Goal: Information Seeking & Learning: Learn about a topic

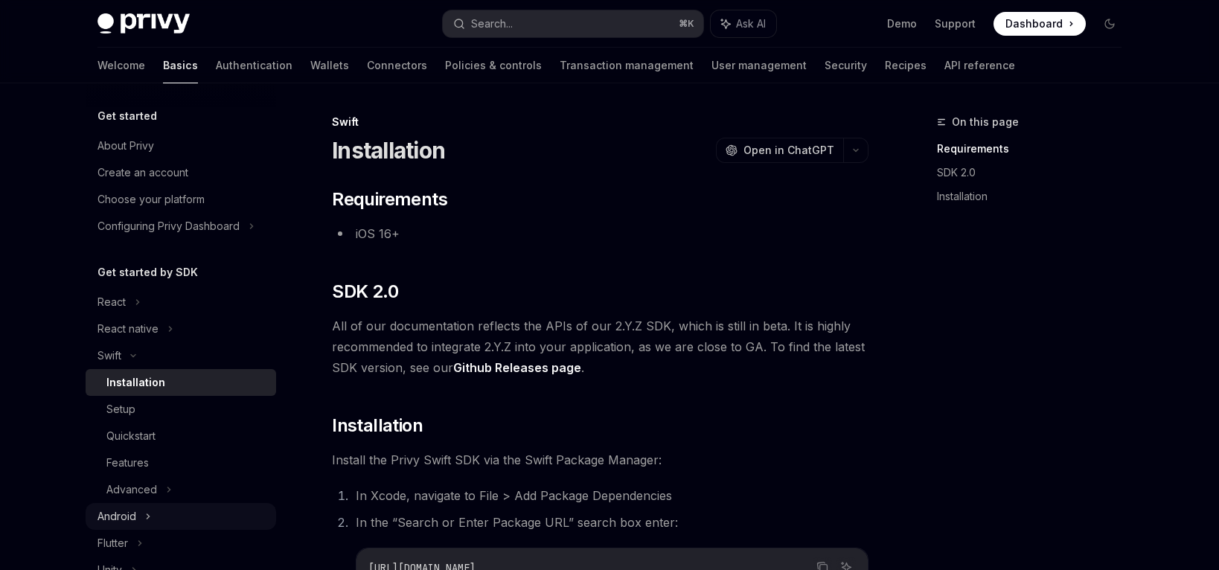
click at [123, 519] on div "Android" at bounding box center [117, 517] width 39 height 18
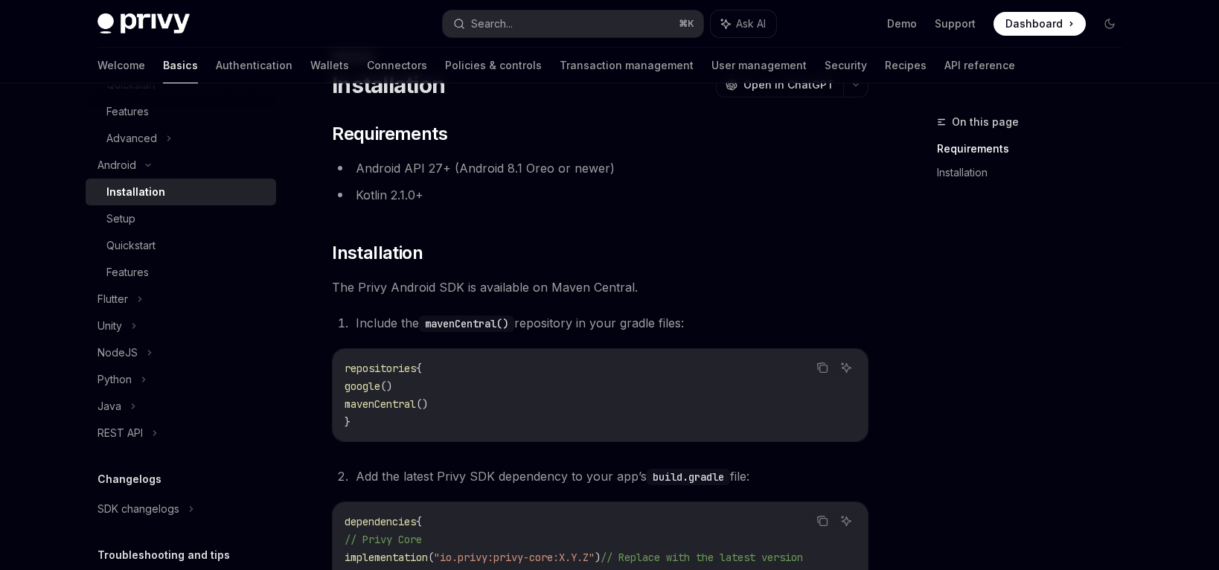
scroll to position [361, 0]
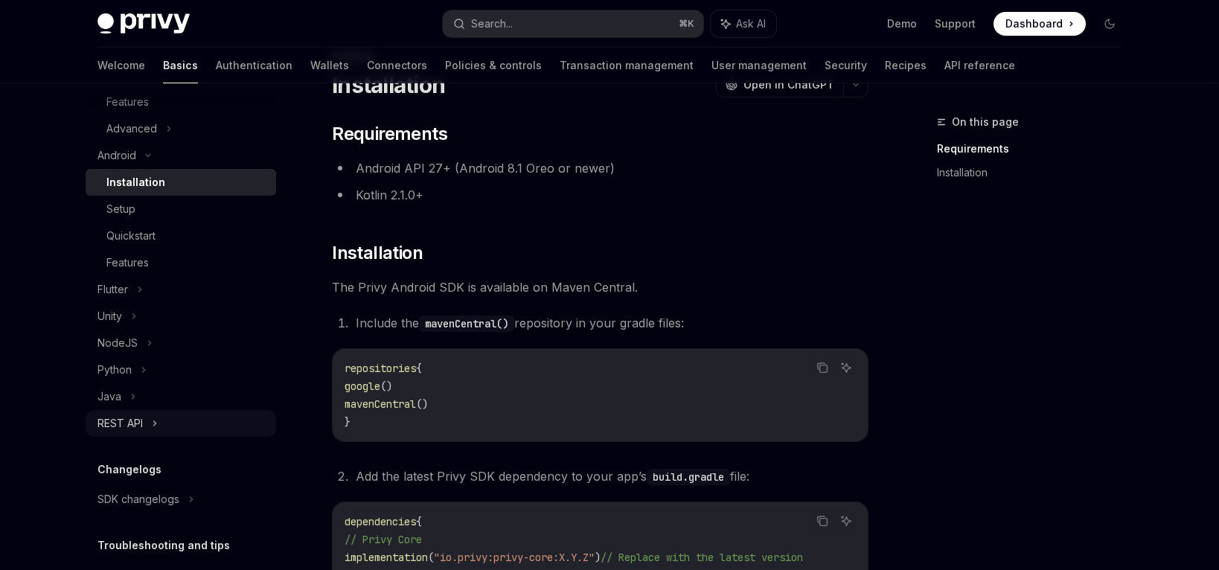
click at [114, 418] on div "REST API" at bounding box center [120, 424] width 45 height 18
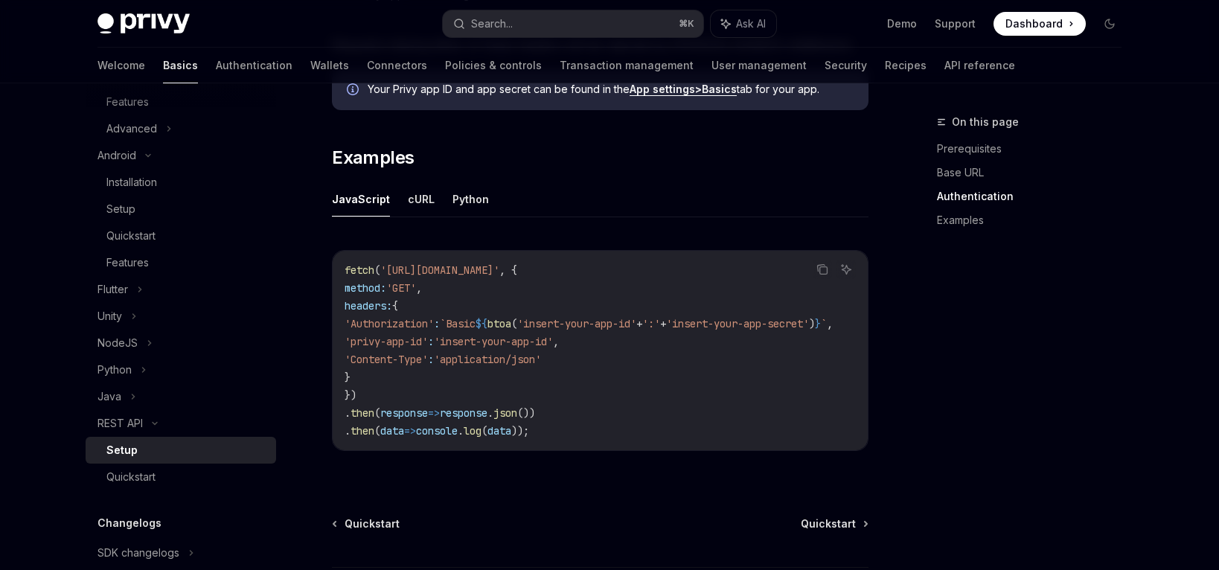
scroll to position [720, 0]
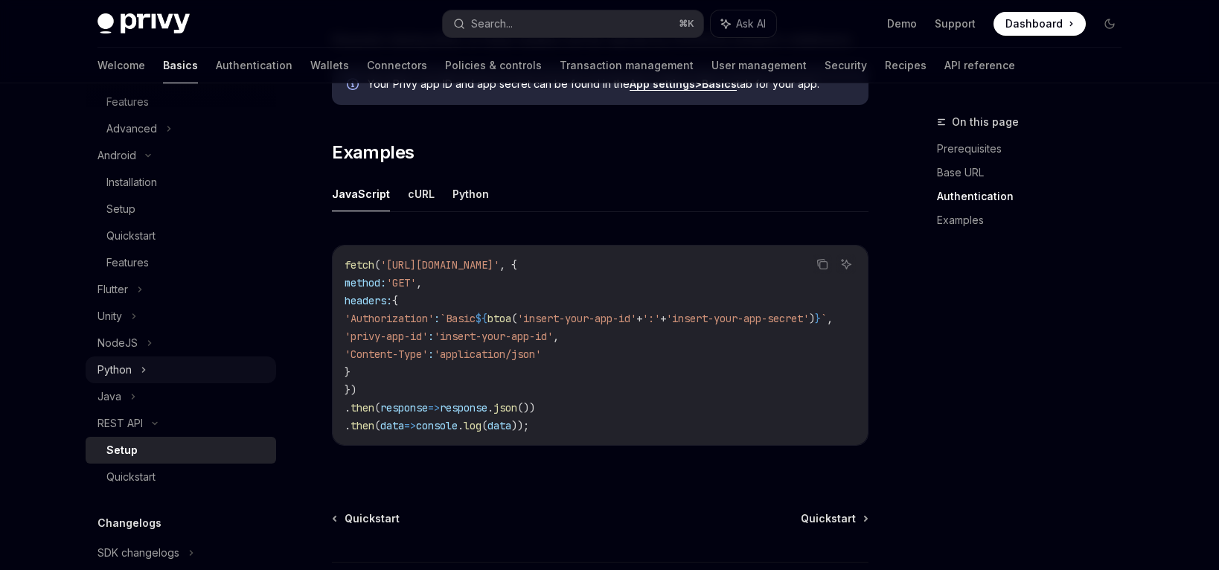
click at [120, 371] on div "Python" at bounding box center [115, 370] width 34 height 18
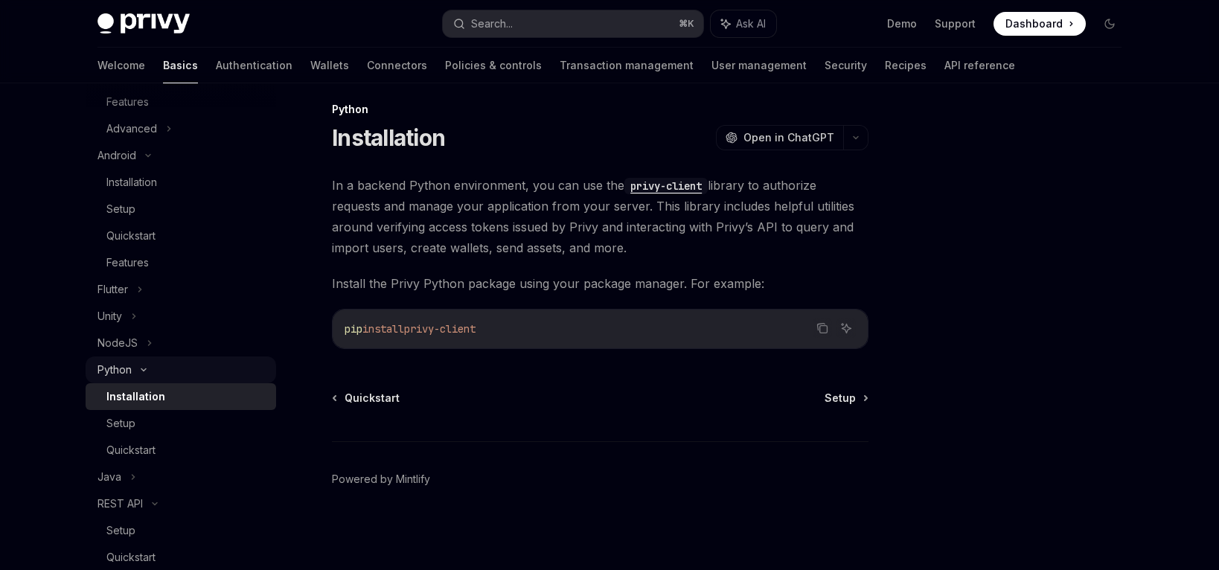
scroll to position [13, 0]
click at [120, 371] on div "Python" at bounding box center [115, 370] width 34 height 18
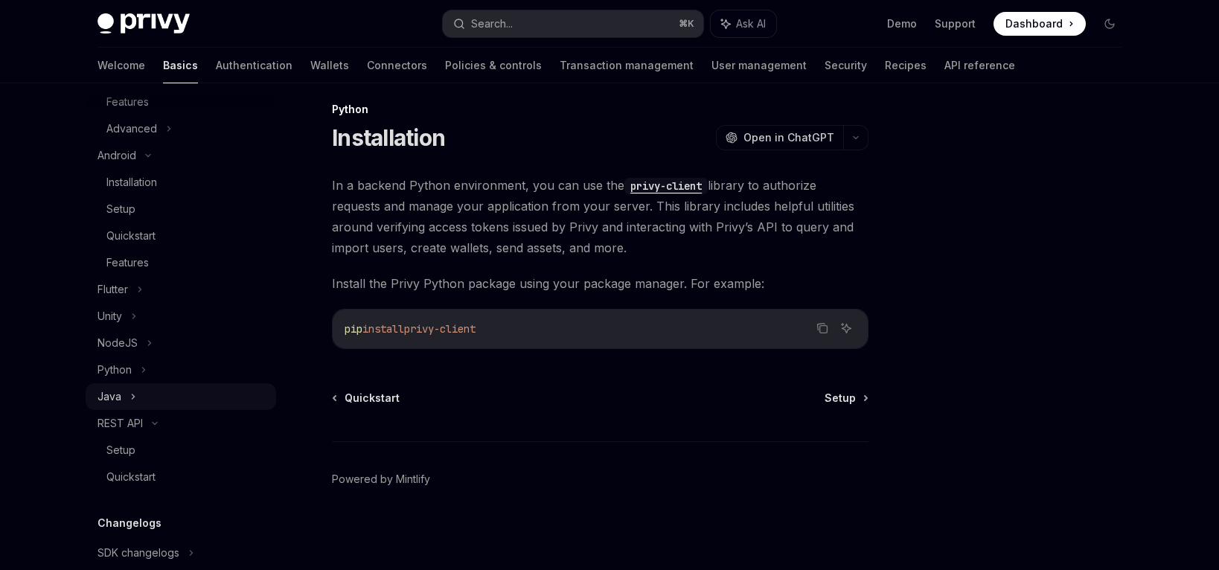
click at [115, 396] on div "Java" at bounding box center [110, 397] width 24 height 18
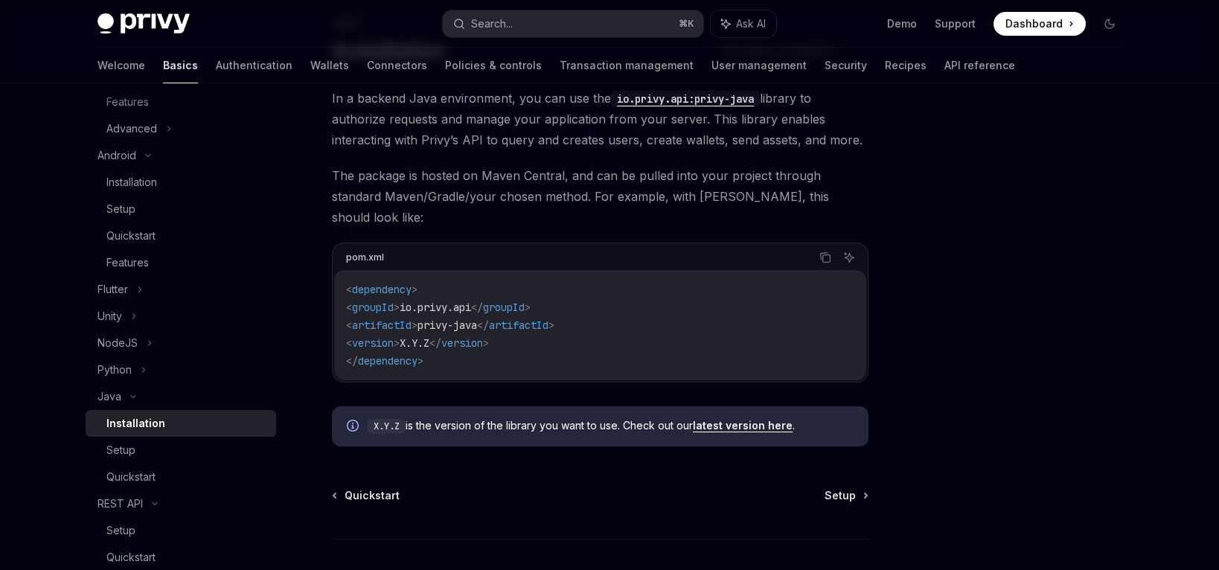
scroll to position [92, 0]
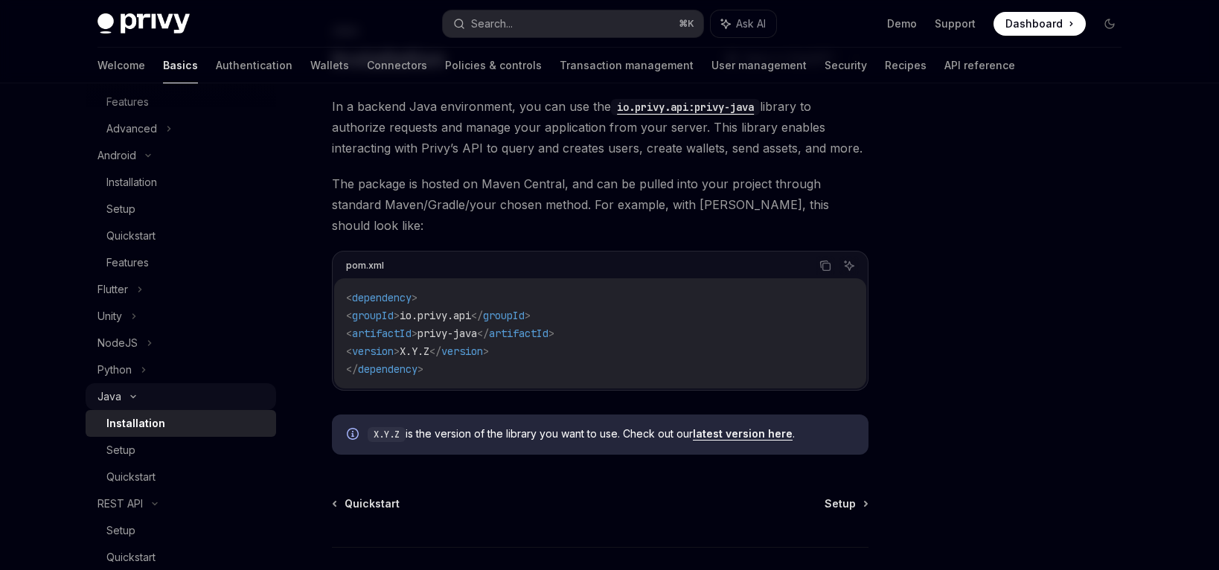
click at [108, 398] on div "Java" at bounding box center [110, 397] width 24 height 18
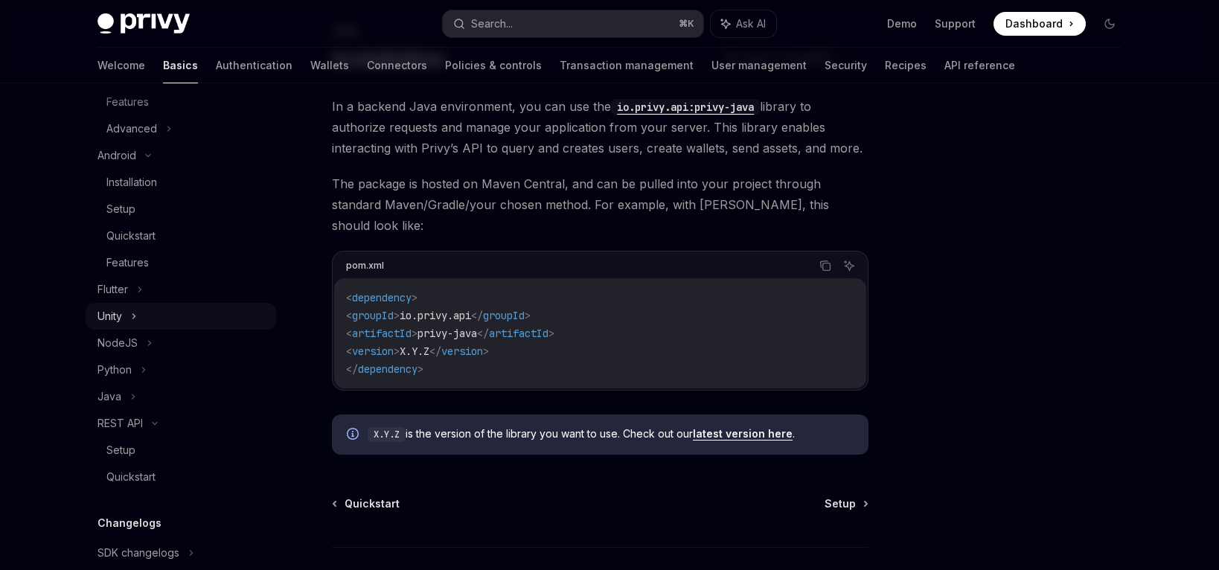
click at [116, 313] on div "Unity" at bounding box center [110, 316] width 25 height 18
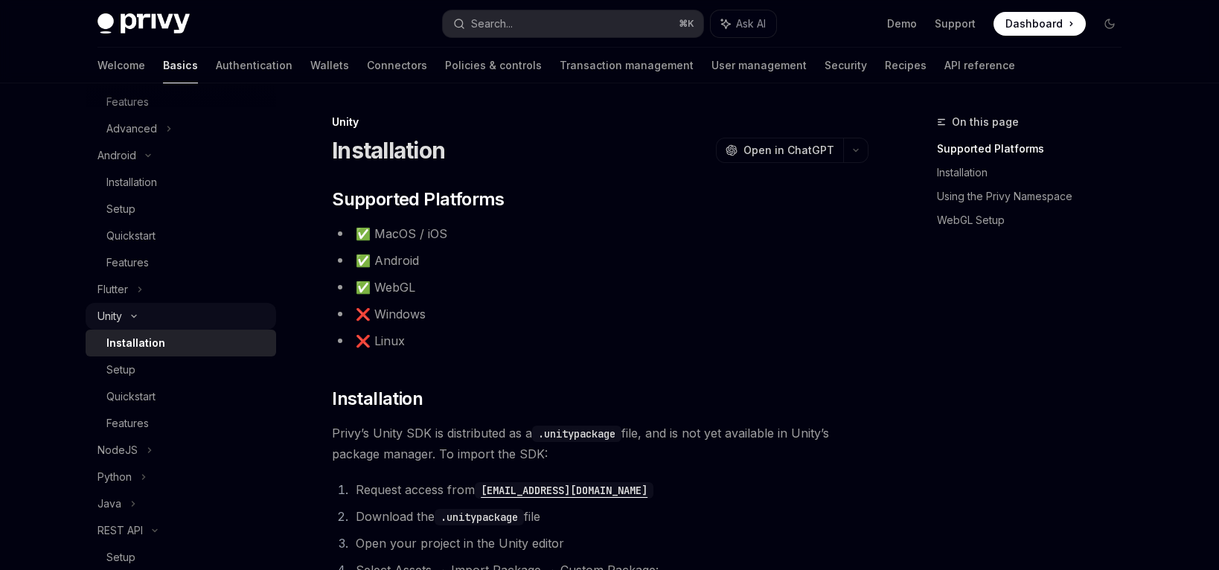
click at [116, 313] on div "Unity" at bounding box center [110, 316] width 25 height 18
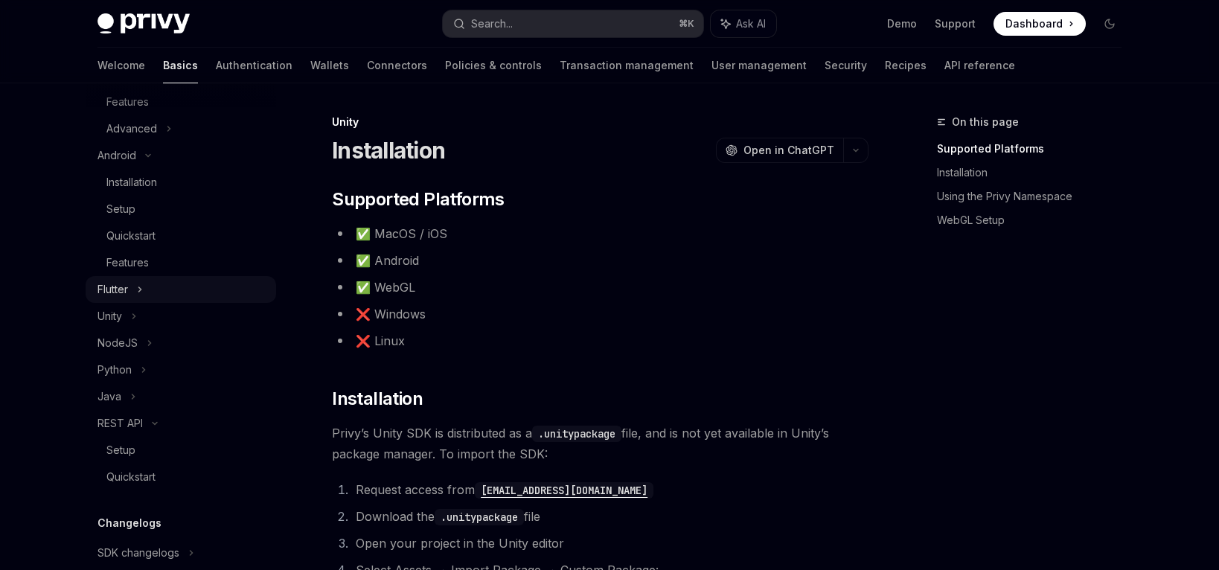
click at [116, 291] on div "Flutter" at bounding box center [113, 290] width 31 height 18
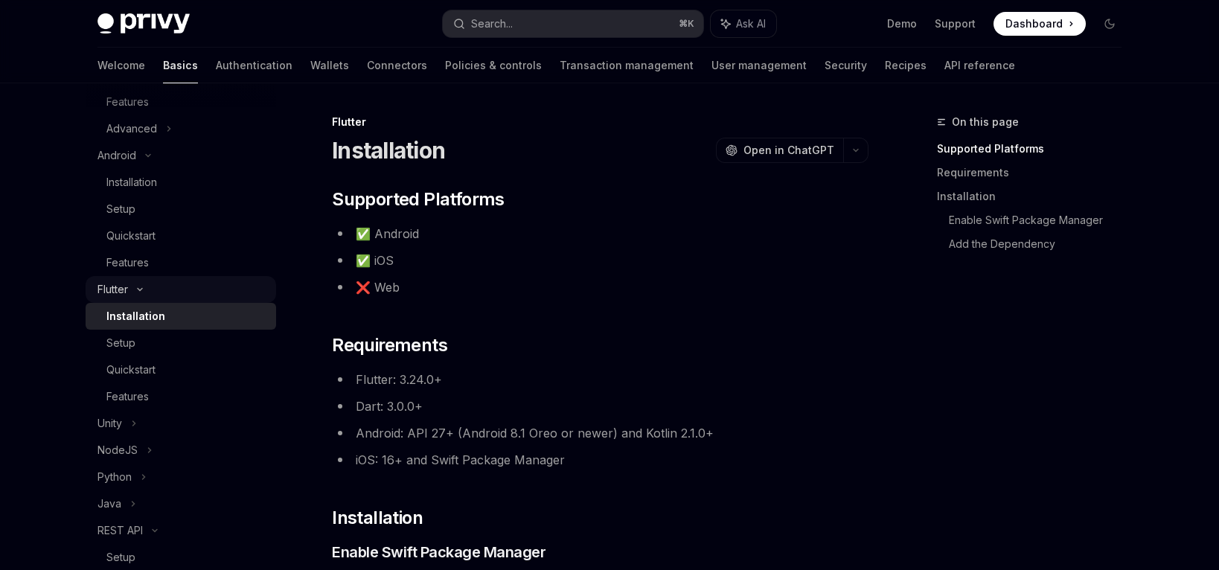
click at [116, 291] on div "Flutter" at bounding box center [113, 290] width 31 height 18
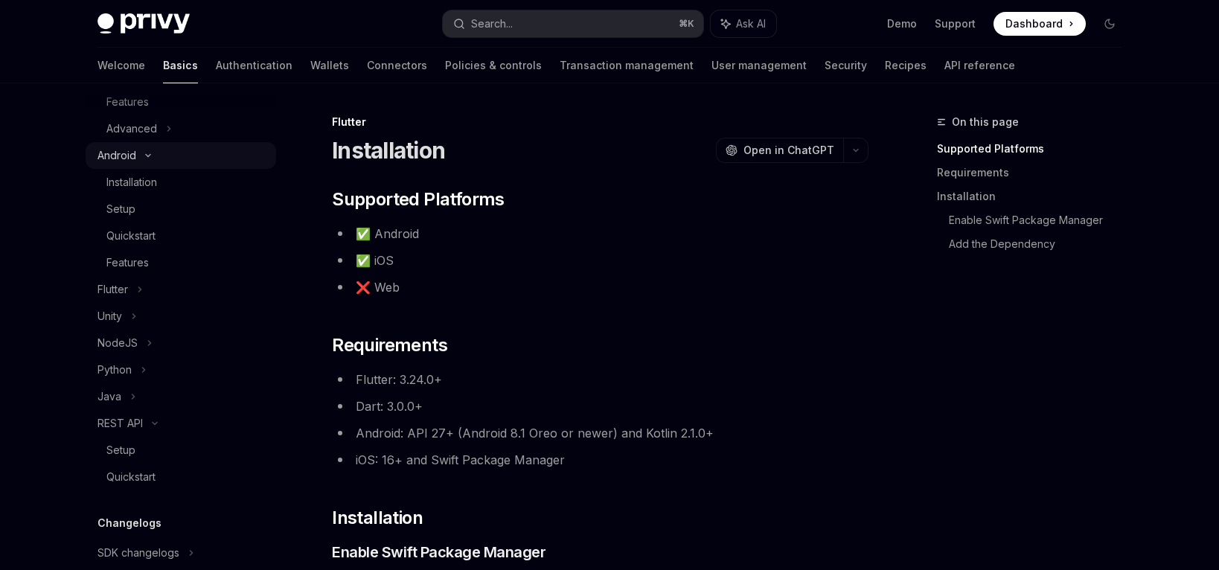
click at [112, 167] on div "Android" at bounding box center [181, 155] width 191 height 27
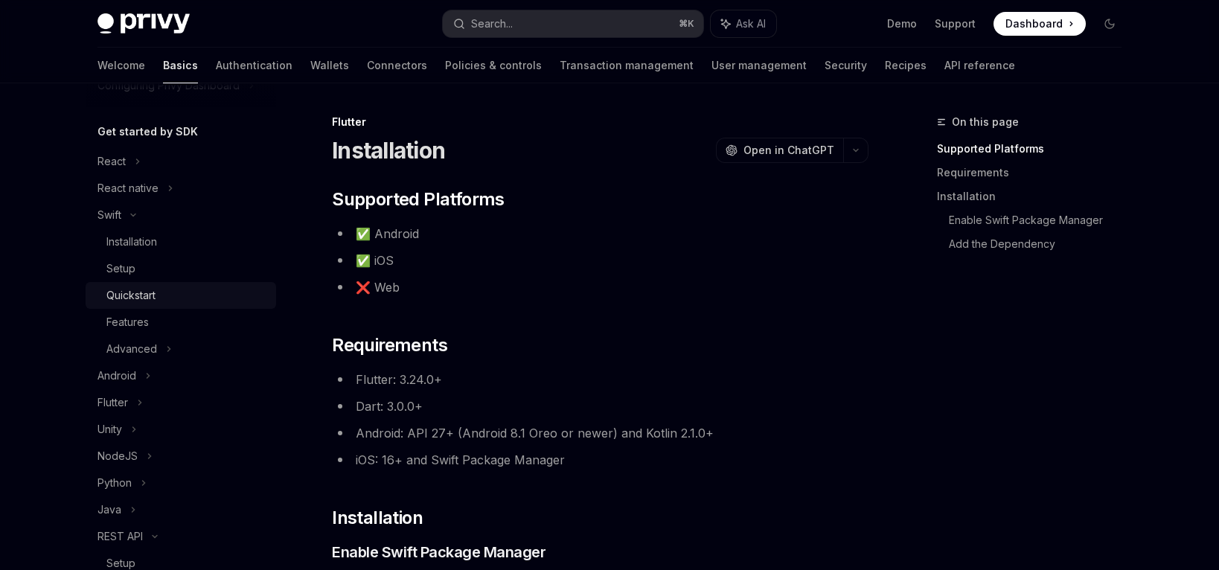
scroll to position [122, 0]
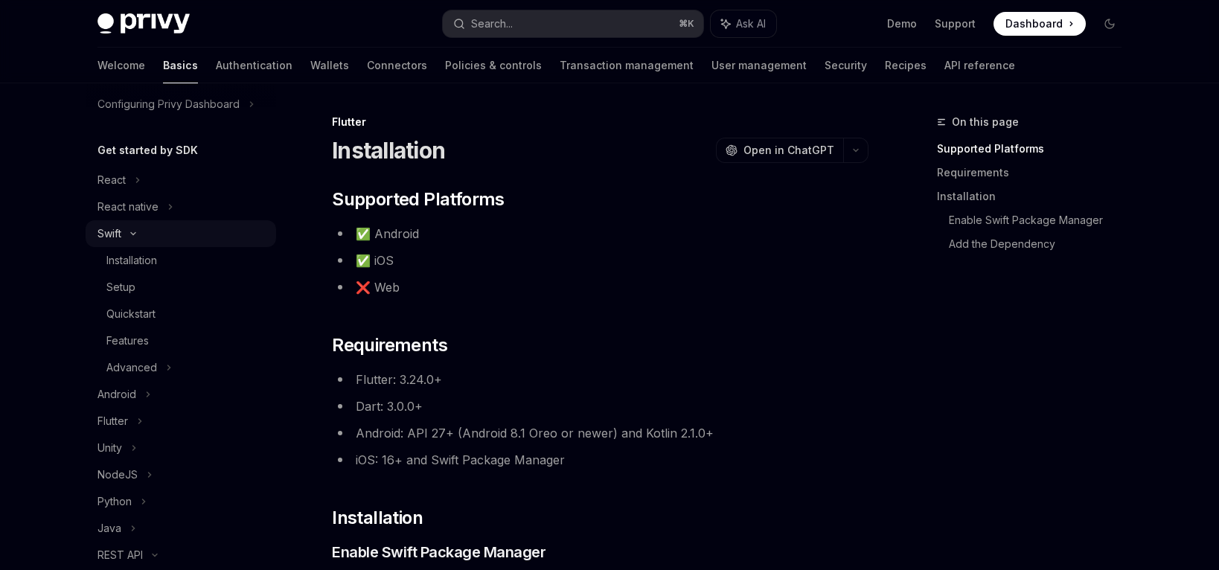
click at [110, 232] on div "Swift" at bounding box center [110, 234] width 24 height 18
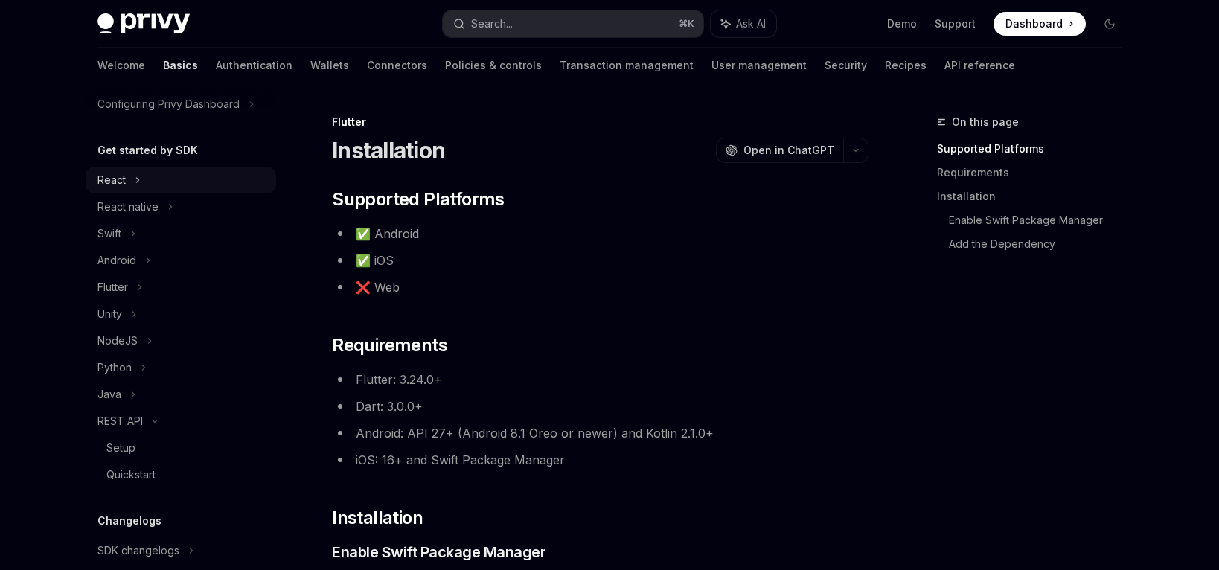
click at [112, 183] on div "React" at bounding box center [112, 180] width 28 height 18
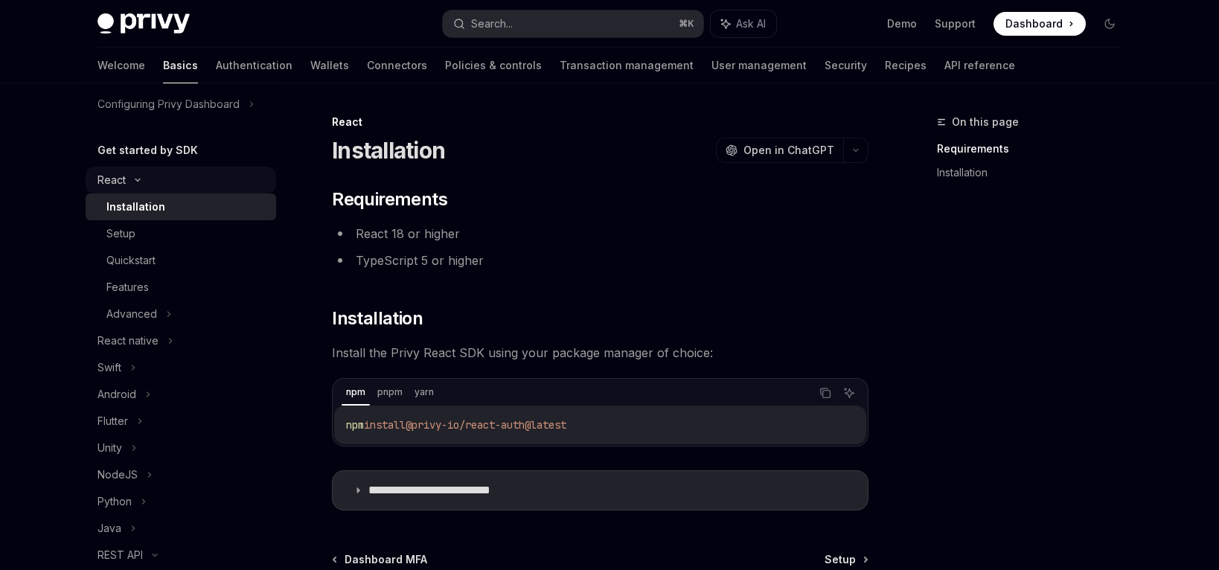
click at [112, 183] on div "React" at bounding box center [112, 180] width 28 height 18
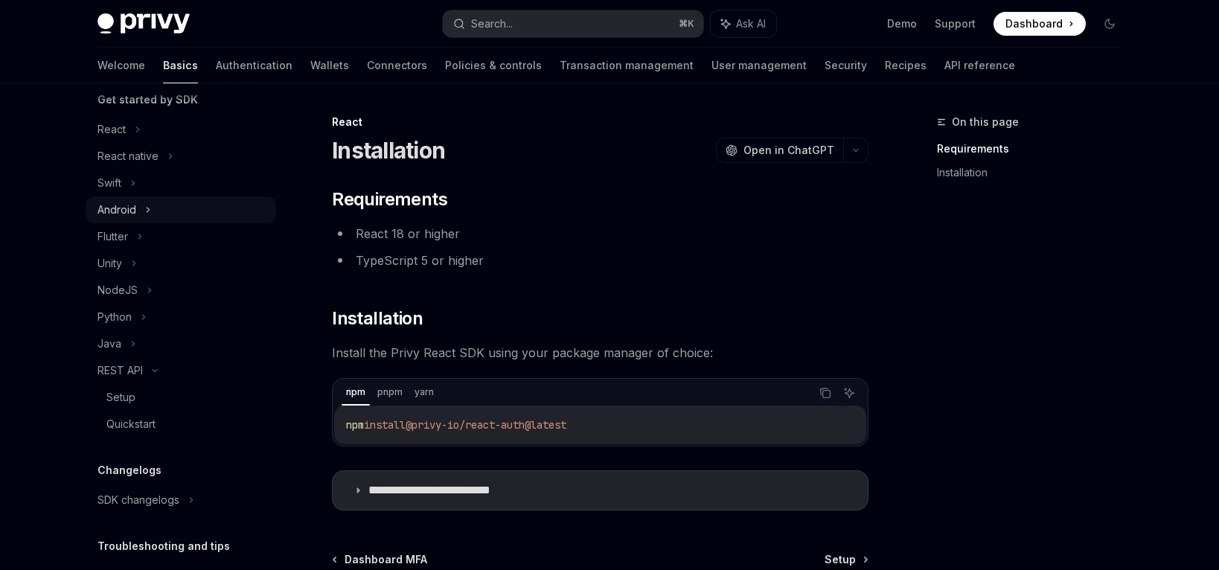
scroll to position [193, 0]
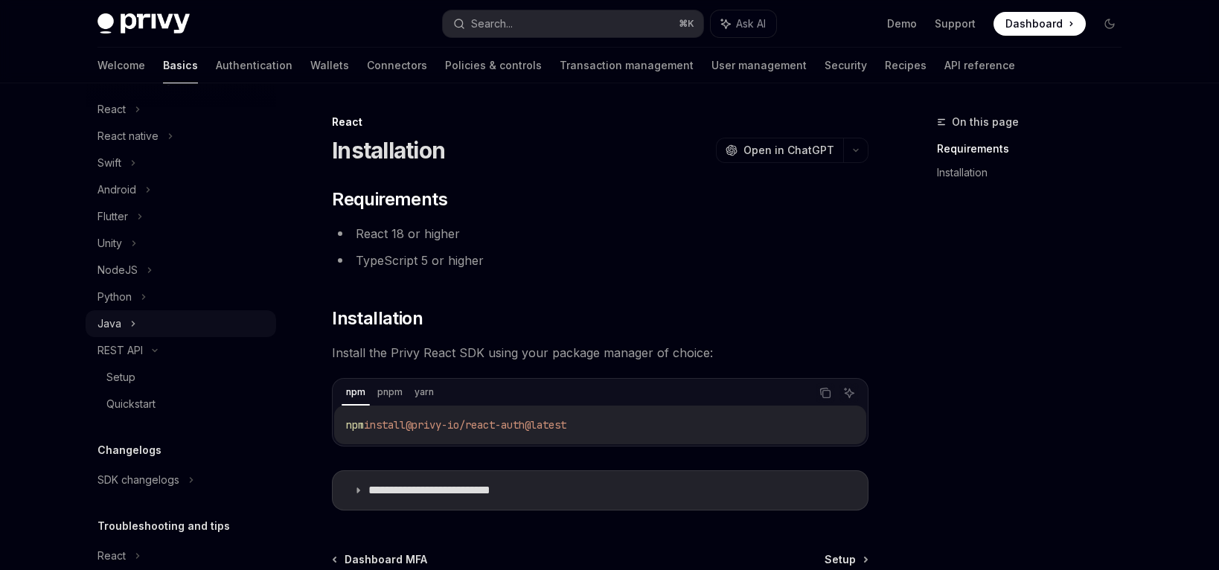
click at [112, 326] on div "Java" at bounding box center [110, 324] width 24 height 18
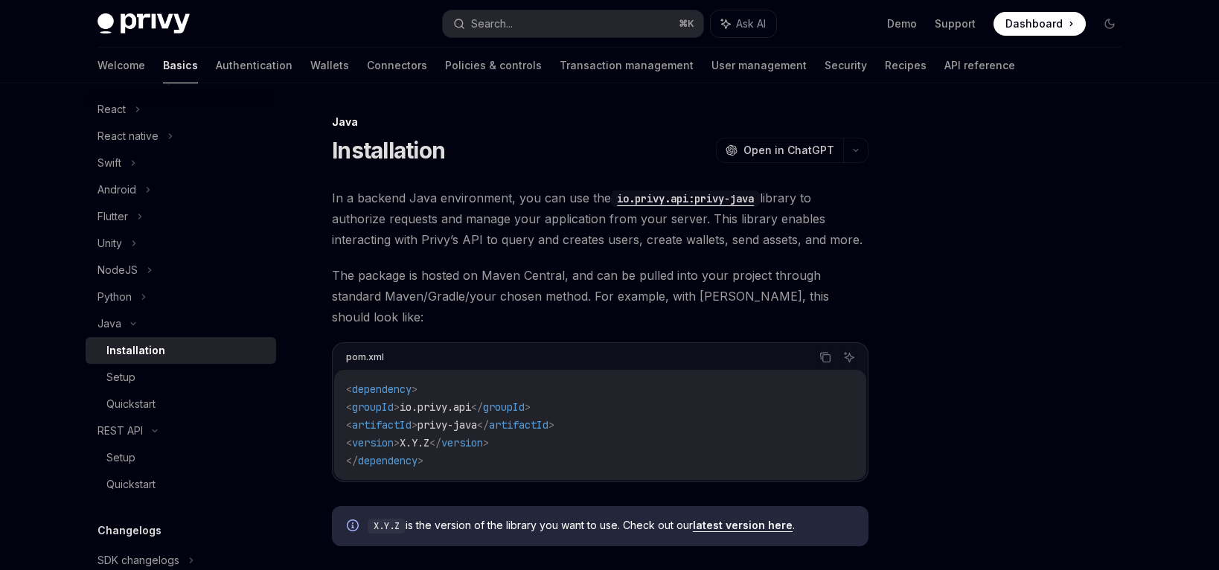
click at [126, 349] on div "Installation" at bounding box center [135, 351] width 59 height 18
click at [119, 270] on div "NodeJS" at bounding box center [118, 270] width 40 height 18
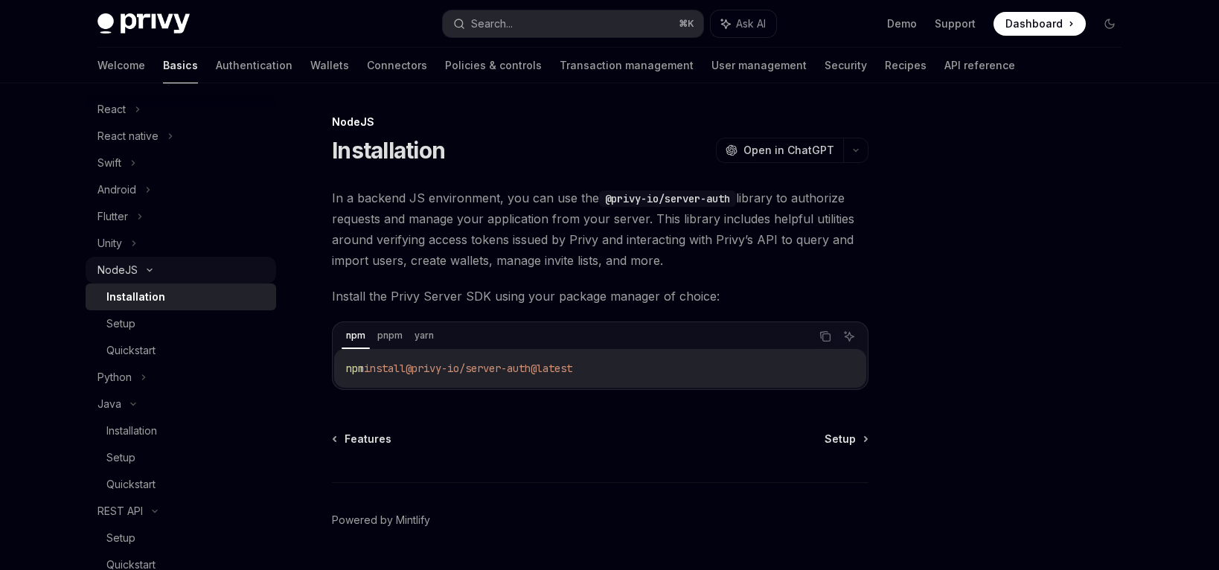
click at [117, 275] on div "NodeJS" at bounding box center [118, 270] width 40 height 18
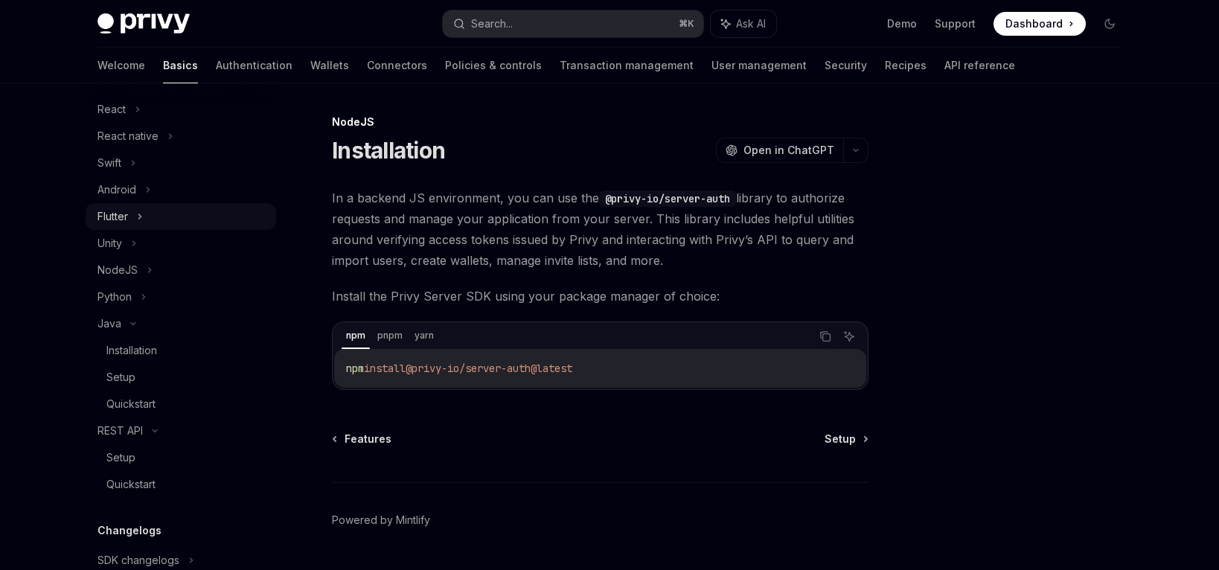
click at [114, 218] on div "Flutter" at bounding box center [113, 217] width 31 height 18
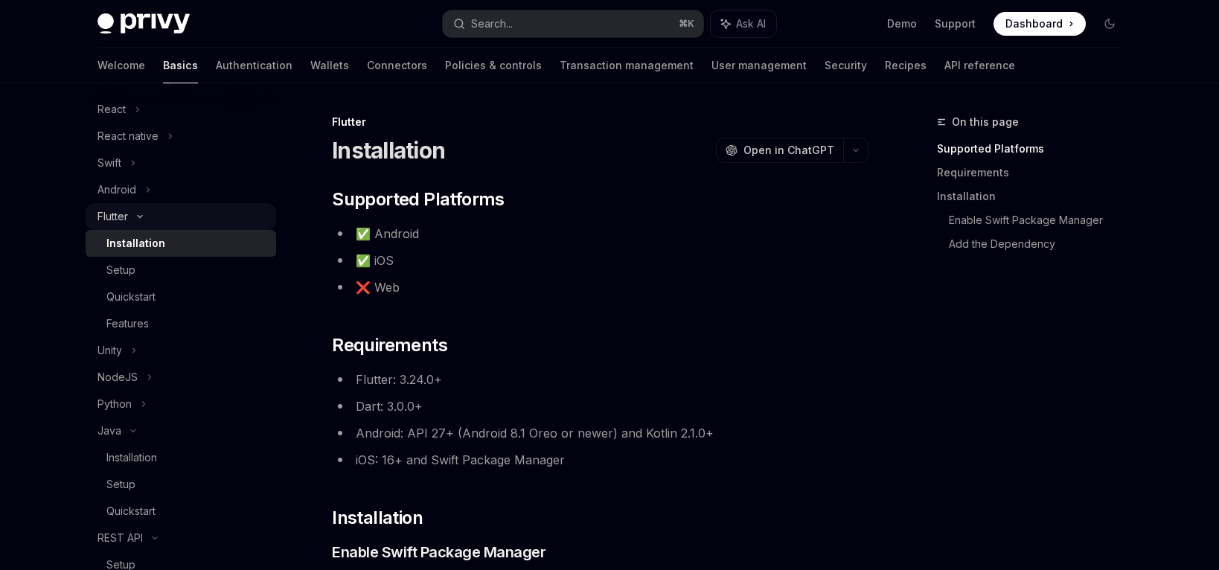
click at [114, 218] on div "Flutter" at bounding box center [113, 217] width 31 height 18
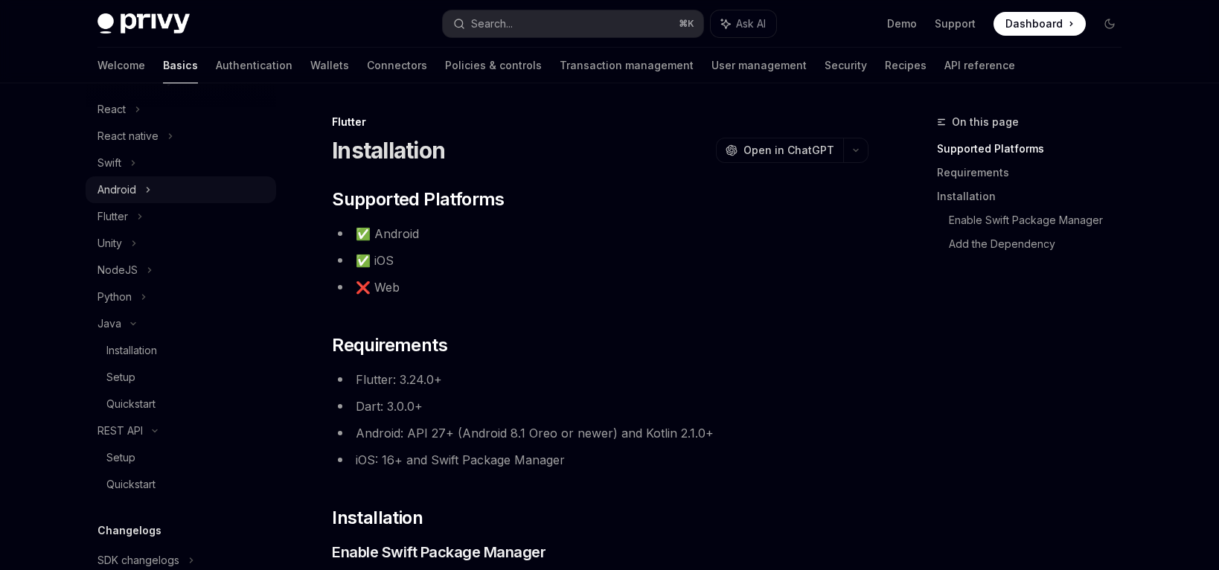
click at [115, 192] on div "Android" at bounding box center [117, 190] width 39 height 18
type textarea "*"
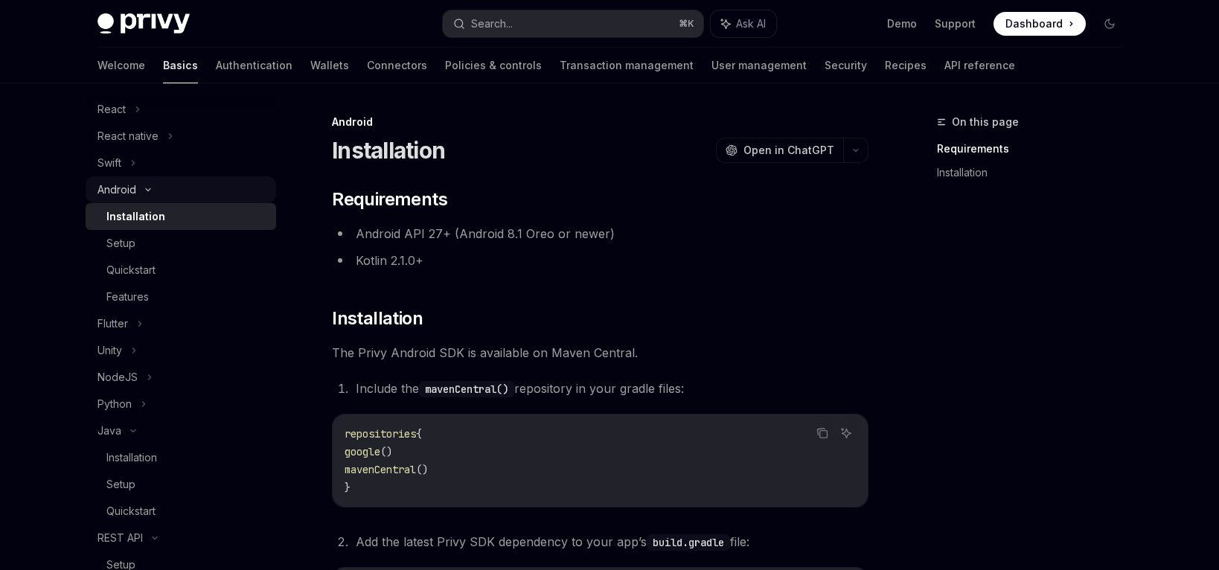
click at [115, 192] on div "Android" at bounding box center [117, 190] width 39 height 18
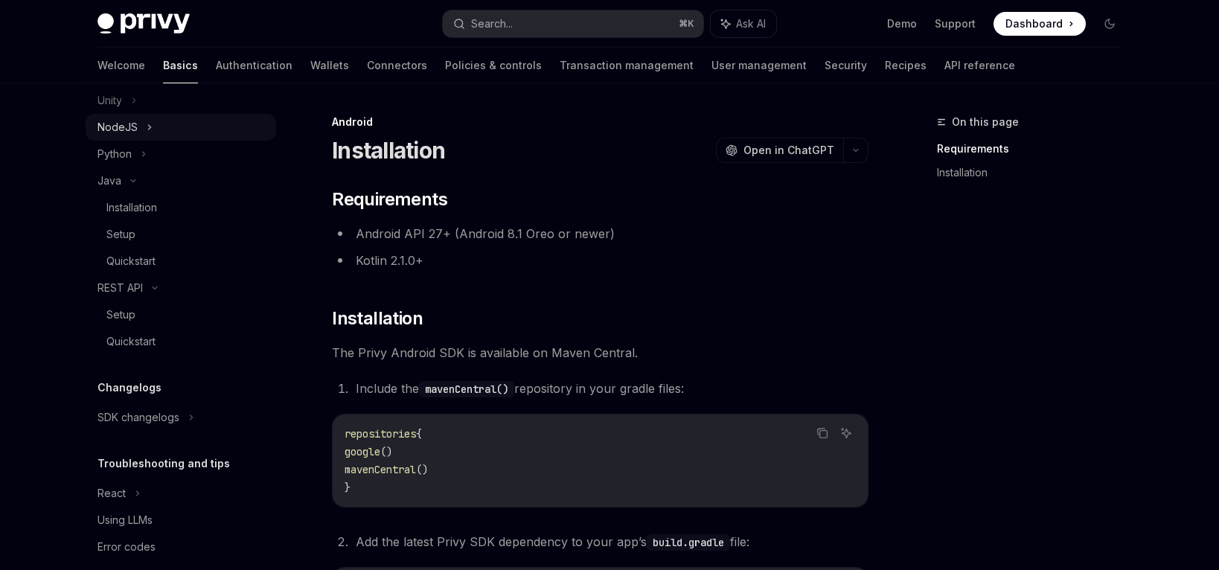
scroll to position [356, 0]
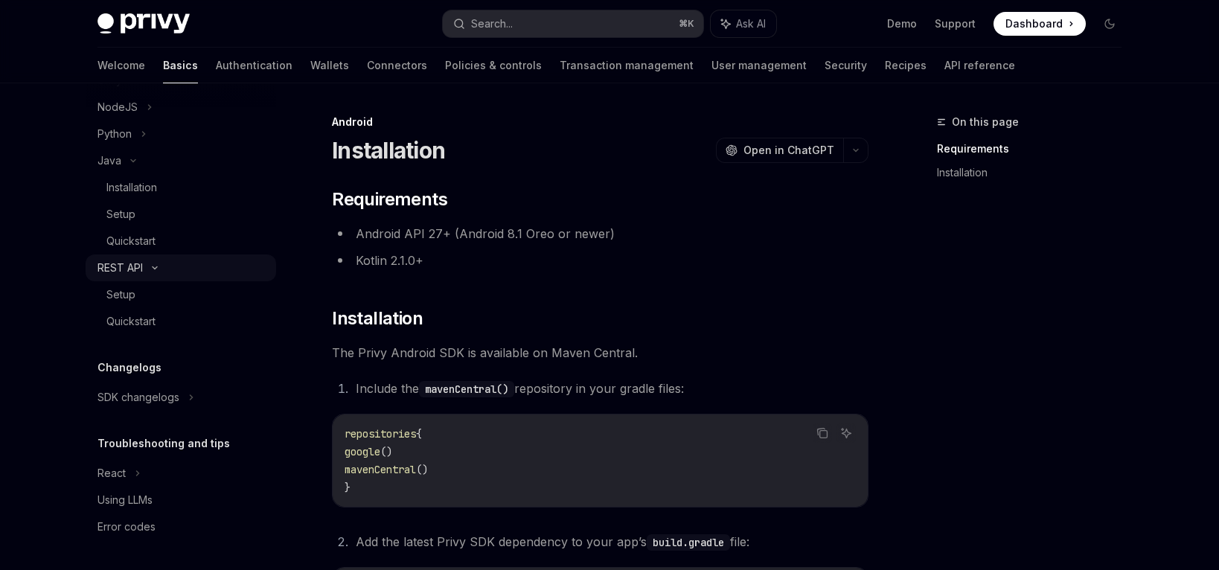
click at [109, 268] on div "REST API" at bounding box center [120, 268] width 45 height 18
click at [108, 222] on div "Java" at bounding box center [110, 214] width 24 height 18
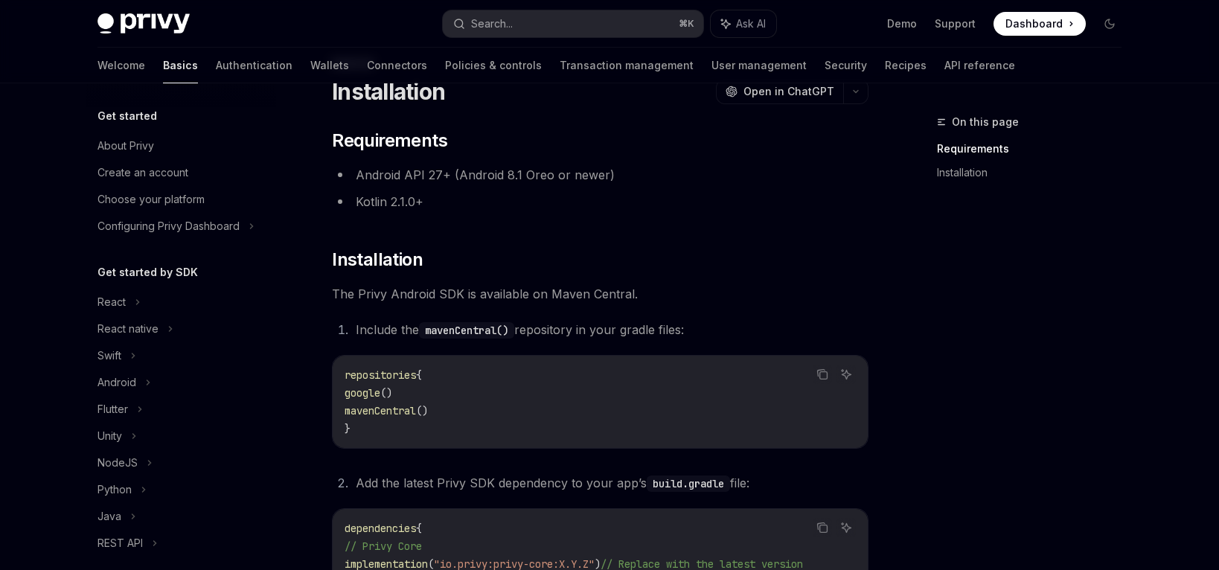
scroll to position [222, 0]
